Goal: Find specific page/section: Find specific page/section

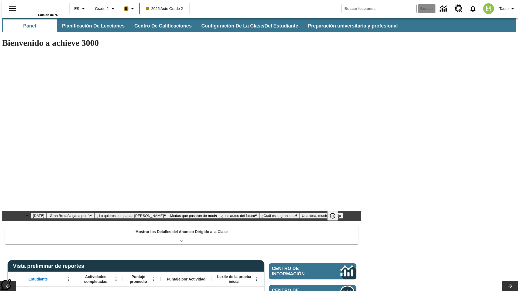
type input "-1"
click at [90, 26] on button "Planificación de lecciones" at bounding box center [94, 25] width 72 height 13
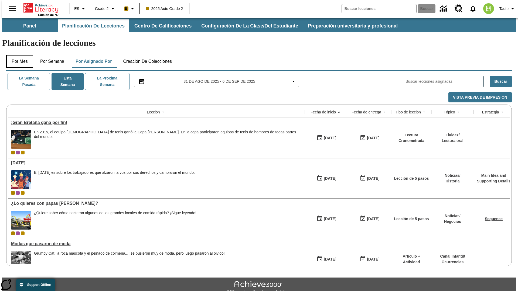
click at [18, 55] on button "Por mes" at bounding box center [19, 61] width 27 height 13
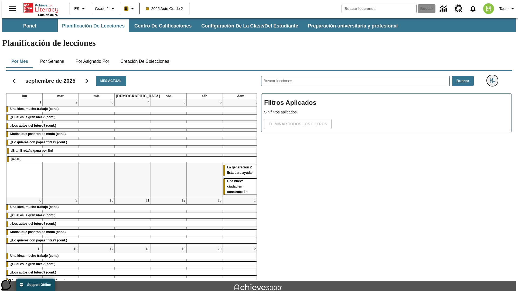
click at [494, 78] on icon "Menú lateral de filtros" at bounding box center [492, 80] width 5 height 5
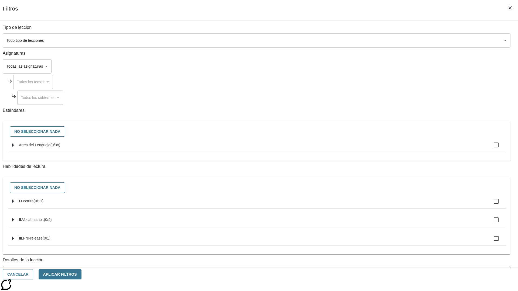
click at [388, 218] on body "Saltar al contenido principal Edición de NJ ES Grado 2 B 2025 Auto Grade 2 Busc…" at bounding box center [259, 167] width 514 height 298
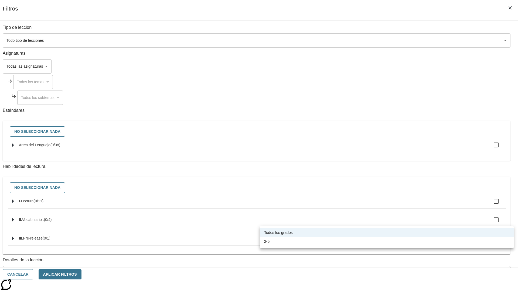
scroll to position [169, 0]
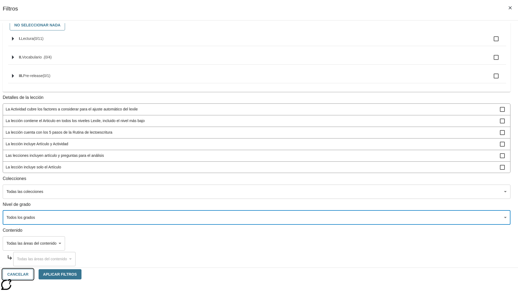
click at [33, 275] on button "Cancelar" at bounding box center [18, 275] width 30 height 11
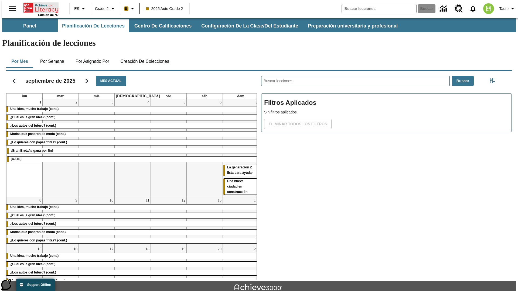
click at [39, 7] on icon "Portada" at bounding box center [41, 7] width 36 height 11
